Goal: Task Accomplishment & Management: Manage account settings

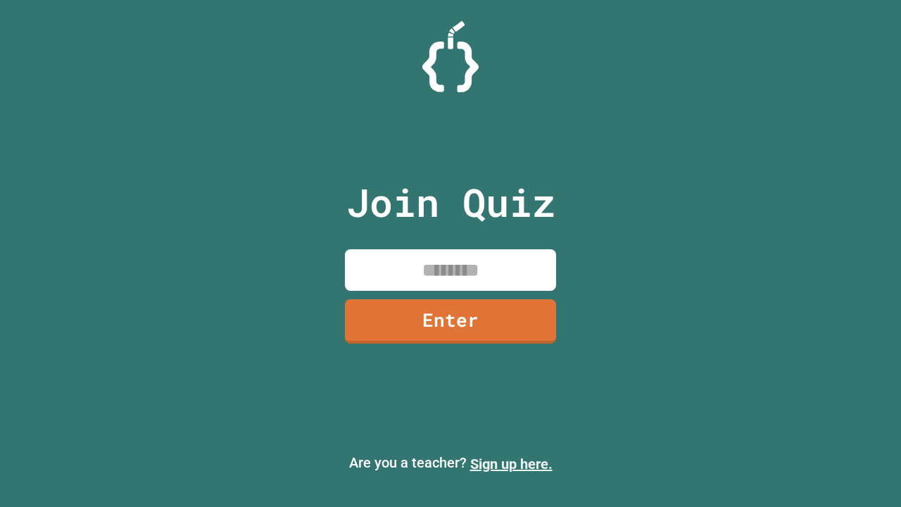
click at [511, 464] on link "Sign up here." at bounding box center [511, 464] width 82 height 17
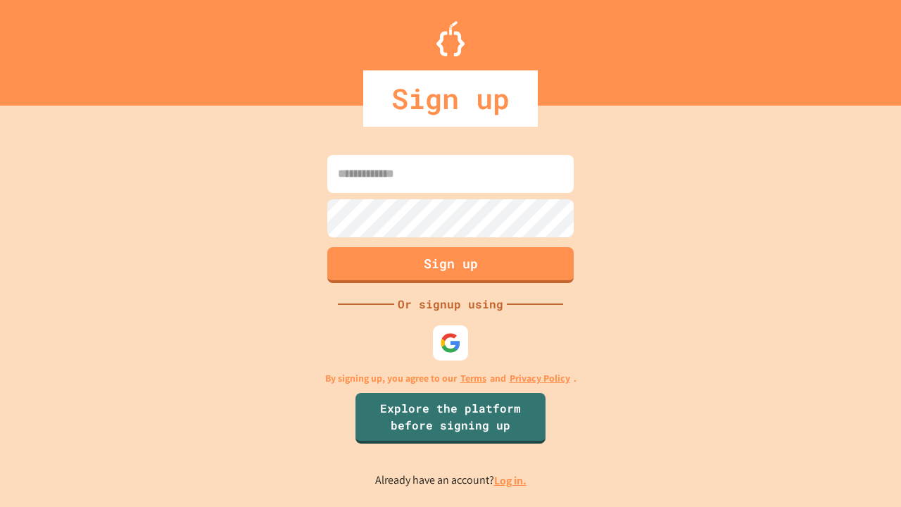
click at [511, 480] on link "Log in." at bounding box center [510, 480] width 32 height 15
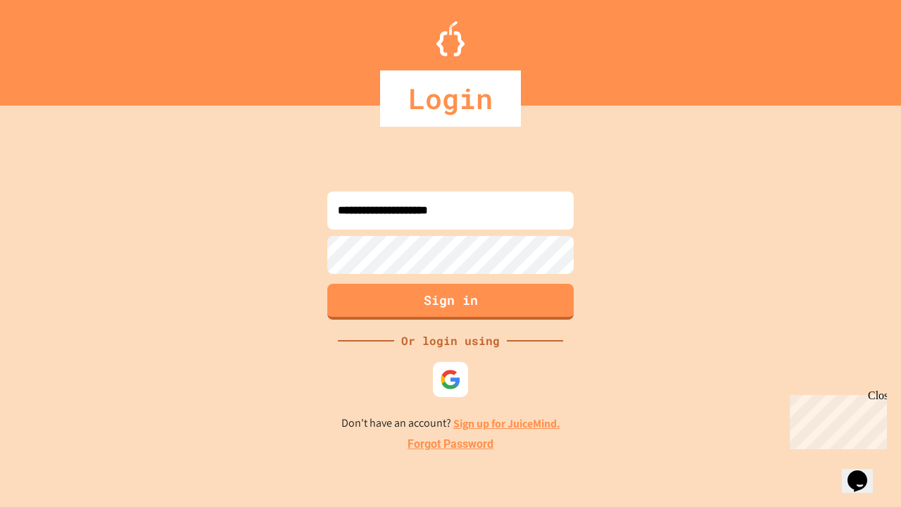
type input "**********"
